Goal: Task Accomplishment & Management: Use online tool/utility

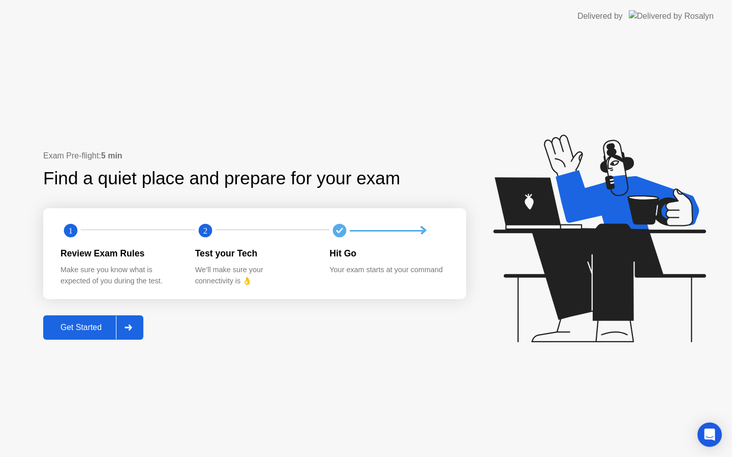
click at [122, 338] on div at bounding box center [128, 327] width 24 height 23
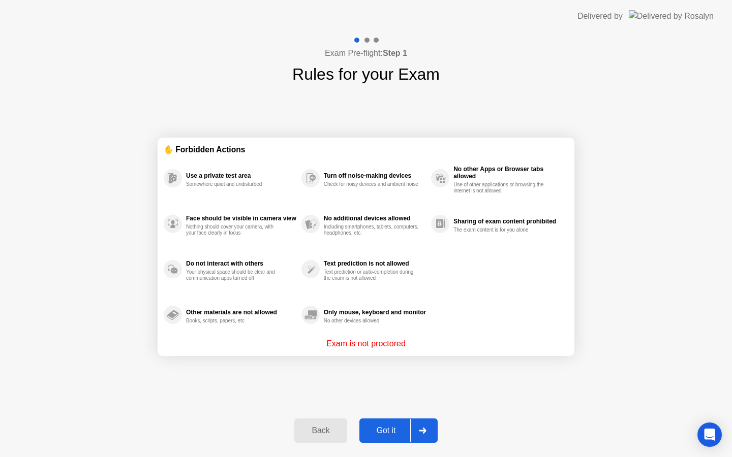
click at [426, 430] on icon at bounding box center [422, 431] width 7 height 6
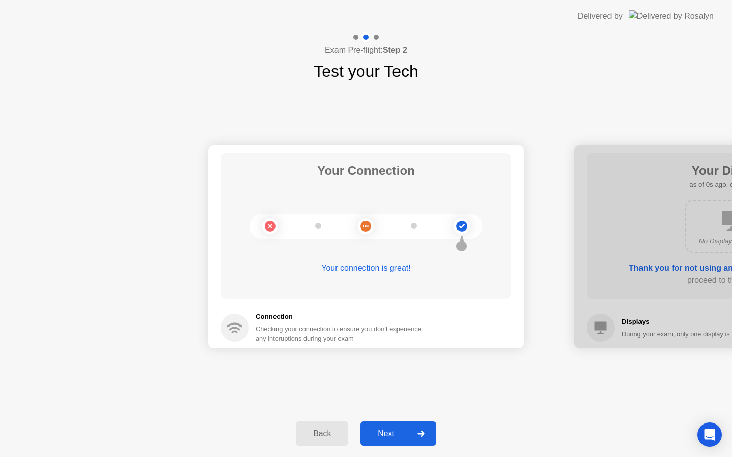
click at [426, 430] on div at bounding box center [420, 433] width 24 height 23
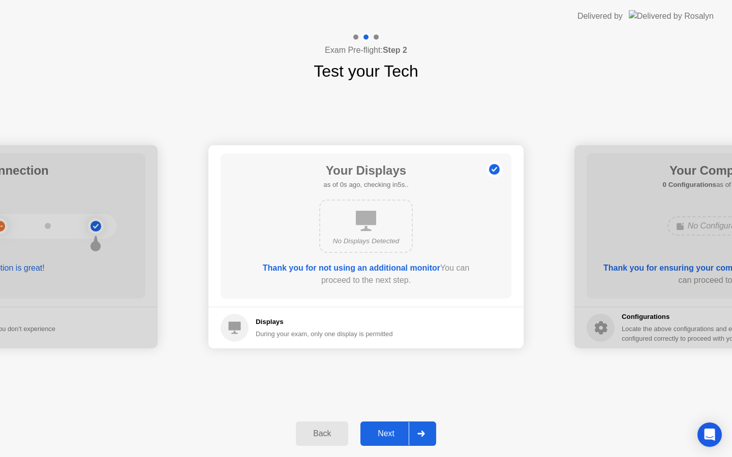
click at [426, 430] on div at bounding box center [420, 433] width 24 height 23
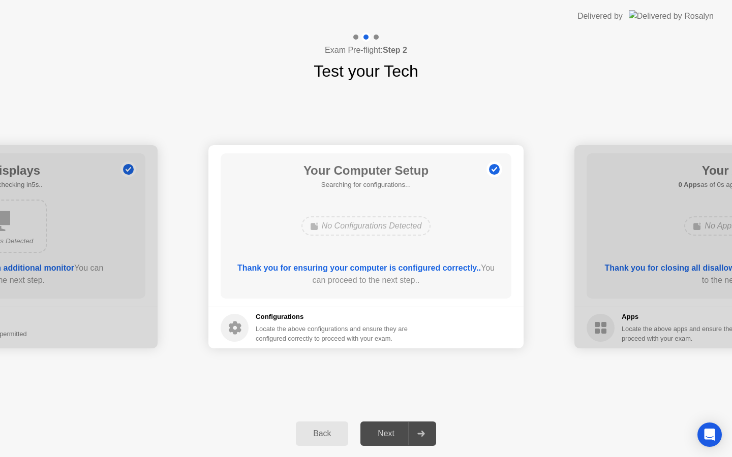
click at [426, 430] on div at bounding box center [420, 433] width 24 height 23
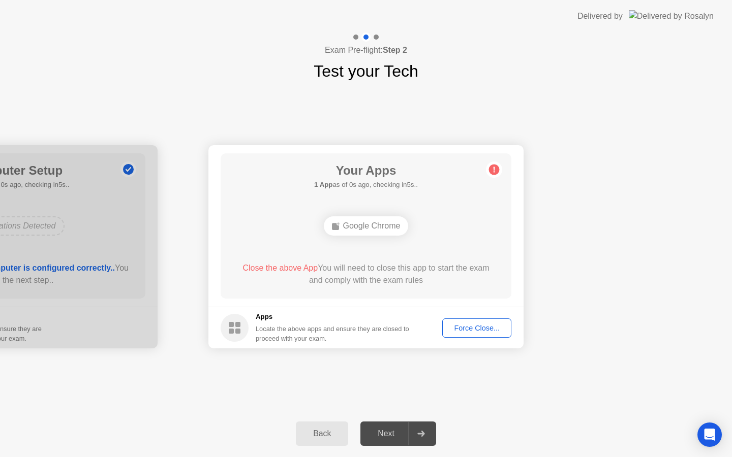
click at [426, 430] on div at bounding box center [420, 433] width 24 height 23
click at [488, 331] on div "Force Close..." at bounding box center [477, 328] width 62 height 8
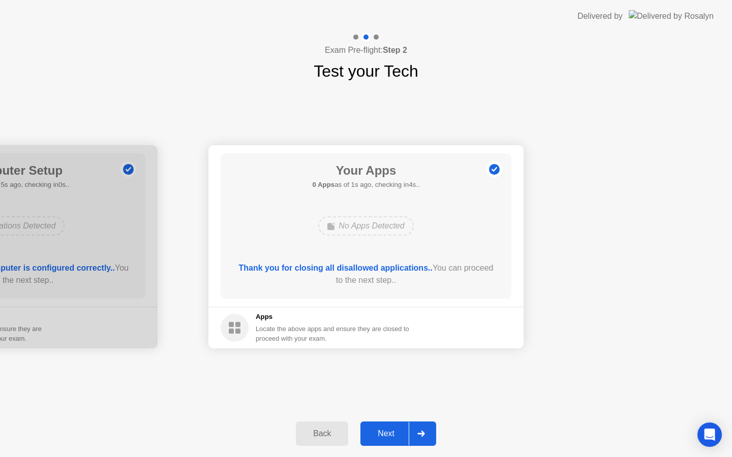
click at [400, 431] on div "Next" at bounding box center [385, 433] width 45 height 9
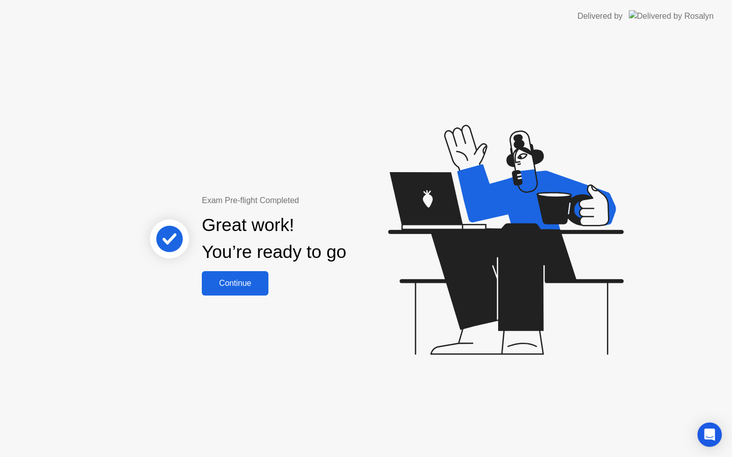
click at [218, 286] on div "Continue" at bounding box center [235, 283] width 60 height 9
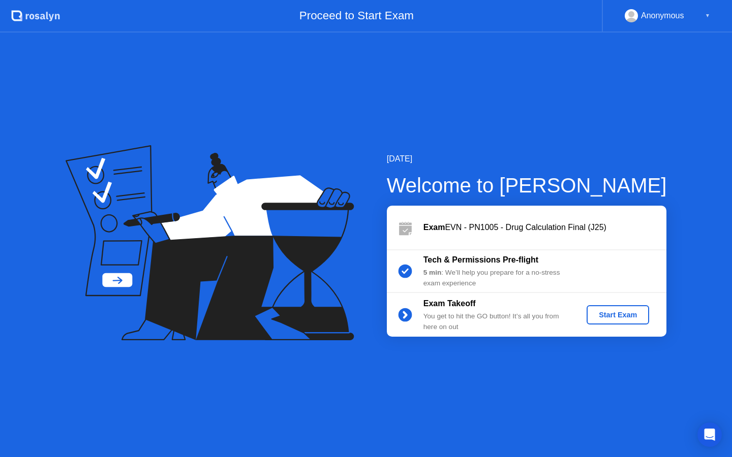
click at [622, 323] on button "Start Exam" at bounding box center [617, 314] width 62 height 19
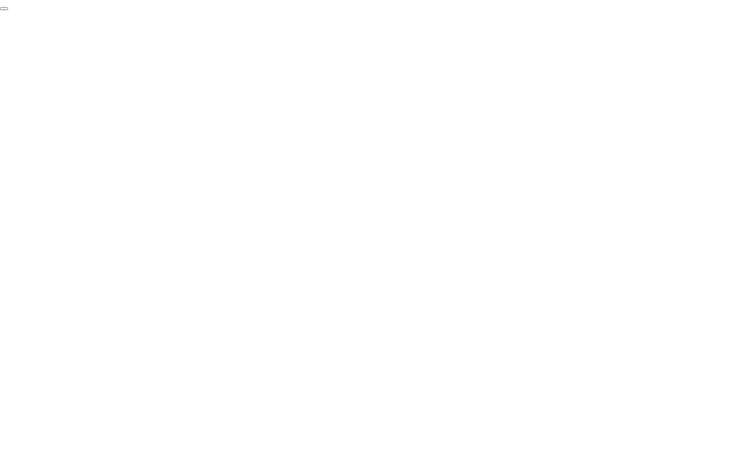
click div "End Proctoring Session"
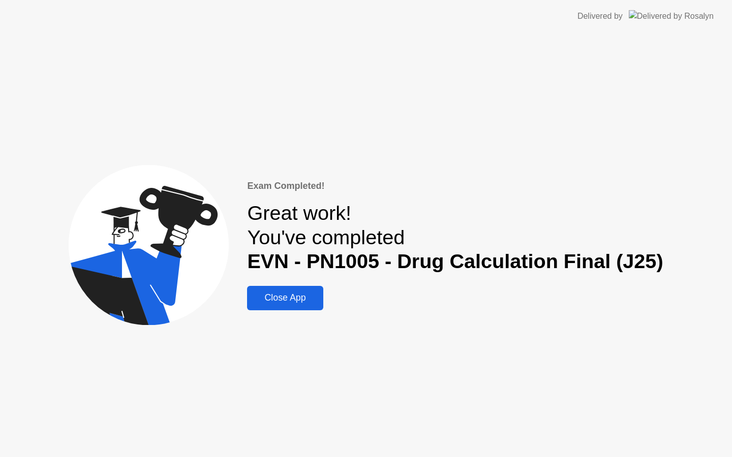
click at [300, 297] on div "Close App" at bounding box center [285, 298] width 70 height 11
